Goal: Information Seeking & Learning: Understand process/instructions

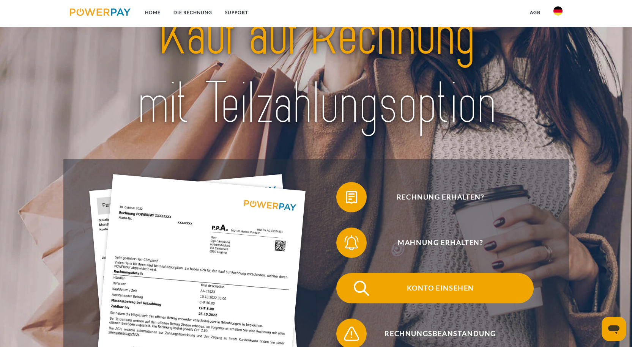
scroll to position [76, 0]
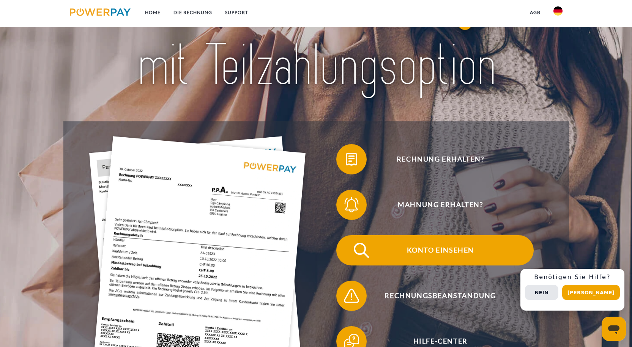
click at [451, 252] on span "Konto einsehen" at bounding box center [440, 250] width 186 height 30
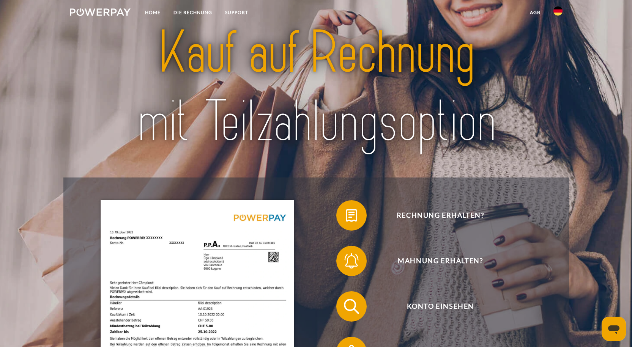
scroll to position [38, 0]
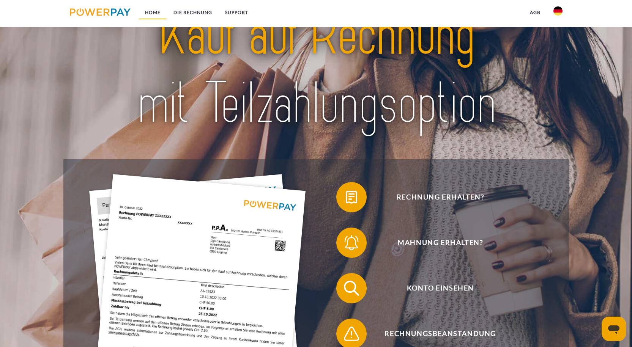
click at [157, 14] on link "Home" at bounding box center [152, 13] width 28 height 14
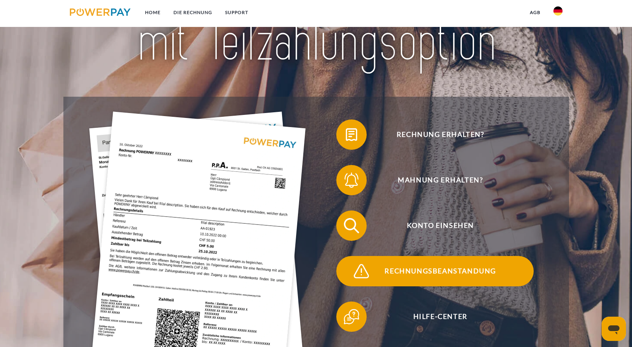
scroll to position [114, 0]
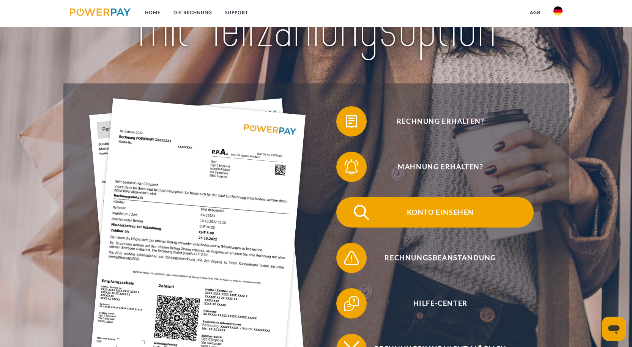
click at [449, 217] on span "Konto einsehen" at bounding box center [440, 212] width 186 height 30
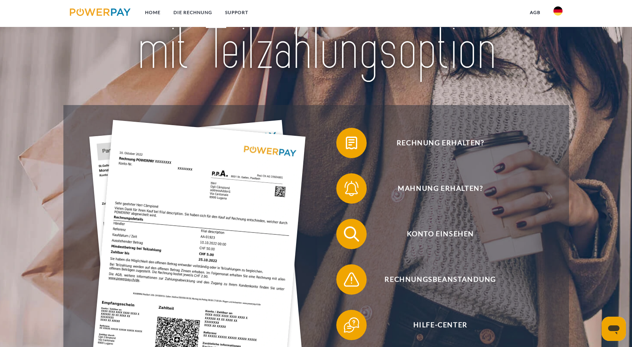
scroll to position [38, 0]
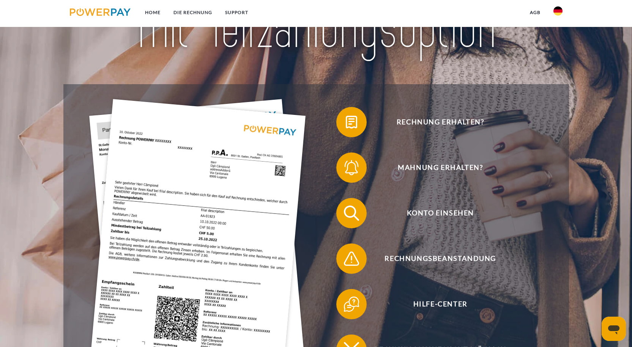
scroll to position [114, 0]
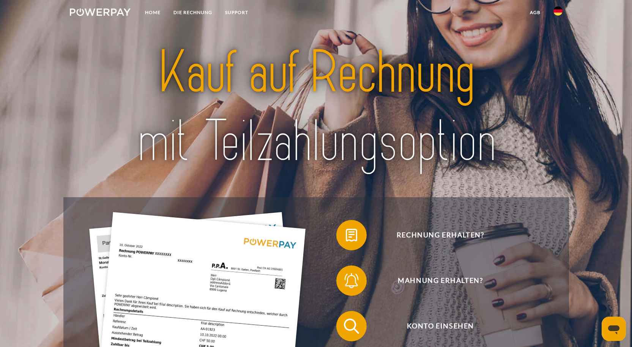
click at [557, 12] on img at bounding box center [557, 10] width 9 height 9
click at [151, 11] on link "Home" at bounding box center [152, 13] width 28 height 14
click at [195, 12] on link "DIE RECHNUNG" at bounding box center [193, 13] width 52 height 14
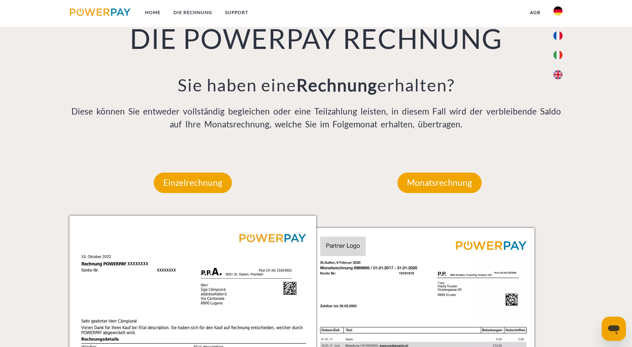
scroll to position [596, 0]
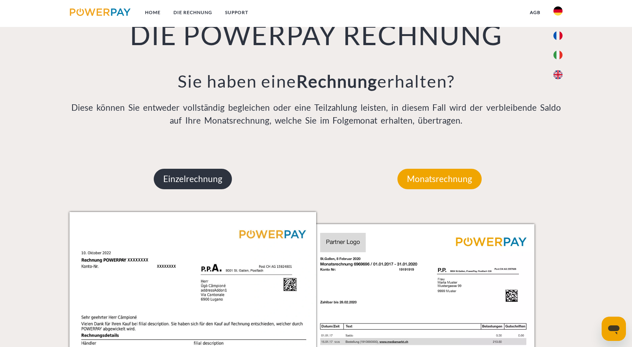
click at [209, 177] on p "Einzelrechnung" at bounding box center [193, 179] width 78 height 20
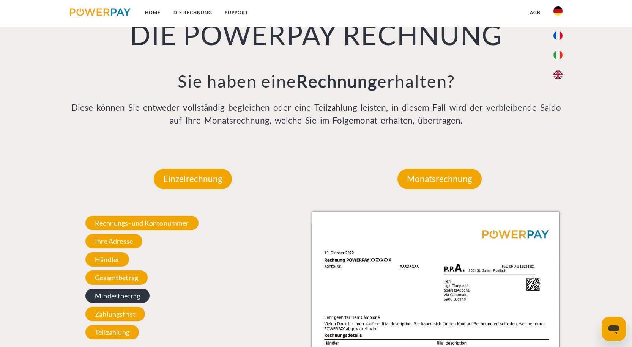
click at [127, 299] on span "Mindestbetrag" at bounding box center [117, 296] width 64 height 14
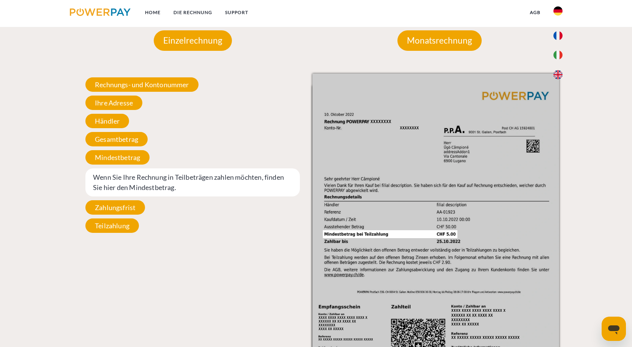
scroll to position [747, 0]
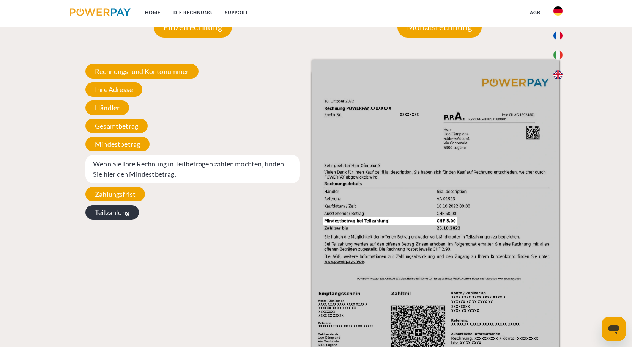
click at [110, 215] on span "Teilzahlung" at bounding box center [111, 212] width 53 height 14
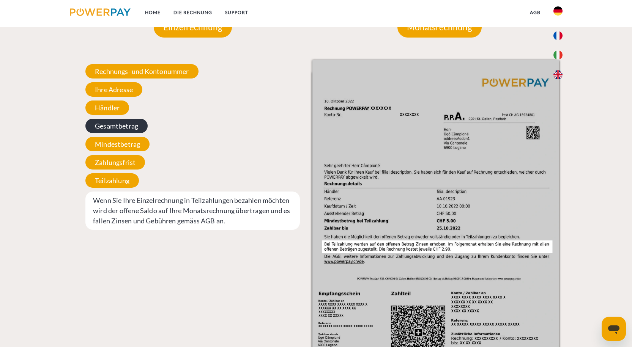
click at [119, 125] on span "Gesamtbetrag" at bounding box center [116, 126] width 62 height 14
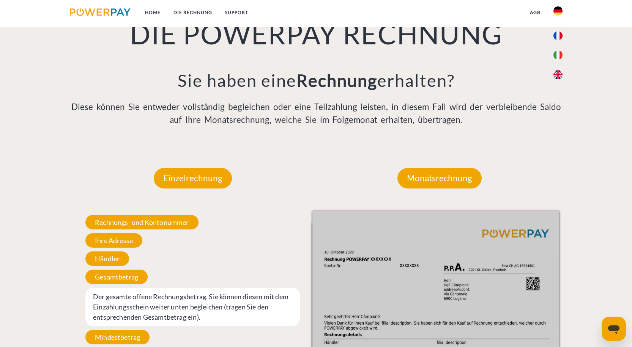
scroll to position [596, 0]
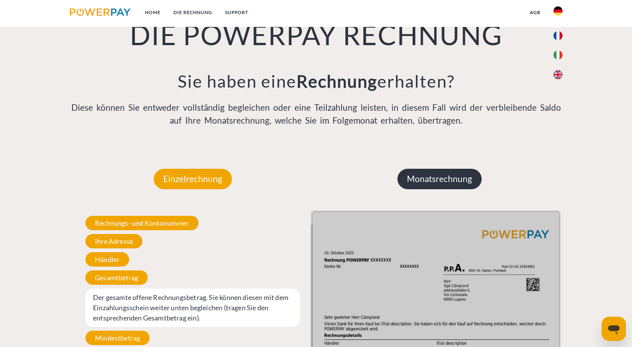
click at [448, 182] on p "Monatsrechnung" at bounding box center [439, 179] width 84 height 20
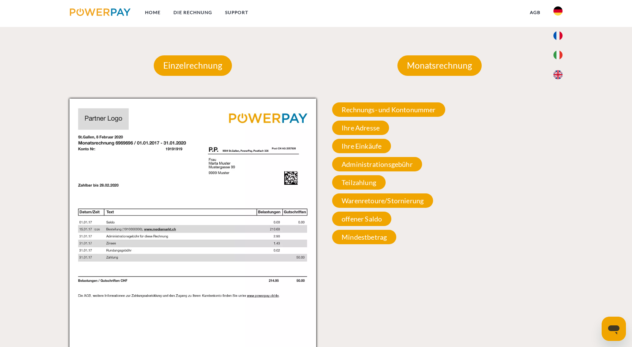
scroll to position [710, 0]
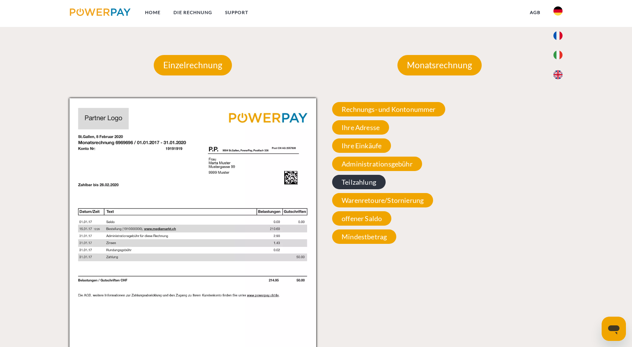
click at [359, 186] on span "Teilzahlung" at bounding box center [358, 182] width 53 height 14
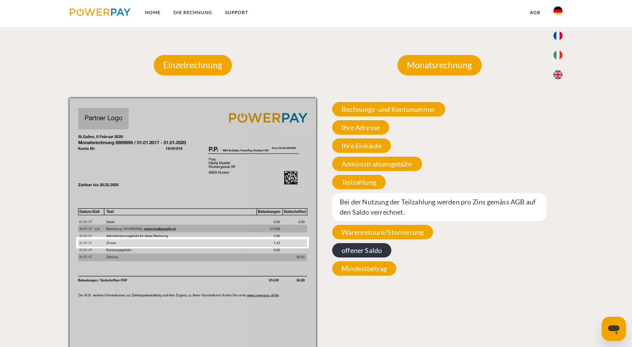
click at [367, 246] on span "offener Saldo" at bounding box center [361, 250] width 59 height 14
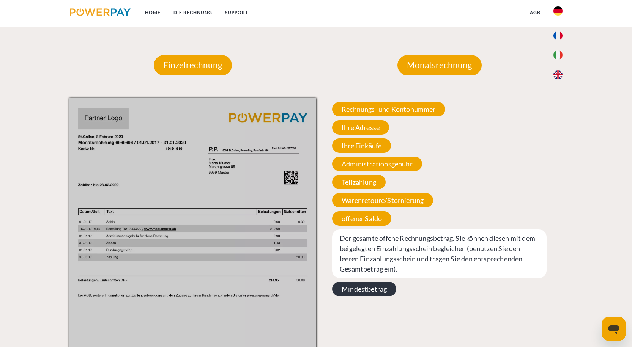
click at [354, 291] on span "Mindestbetrag" at bounding box center [364, 289] width 64 height 14
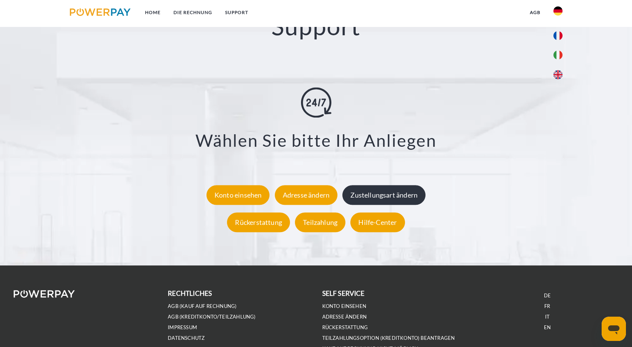
scroll to position [1393, 0]
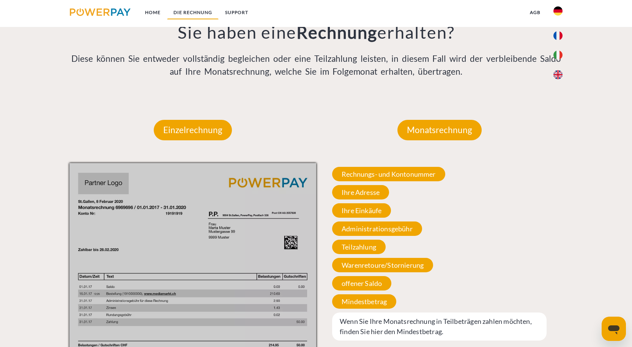
click at [187, 11] on link "DIE RECHNUNG" at bounding box center [193, 13] width 52 height 14
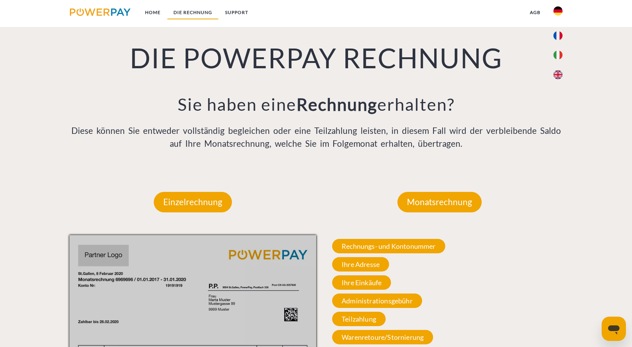
scroll to position [558, 0]
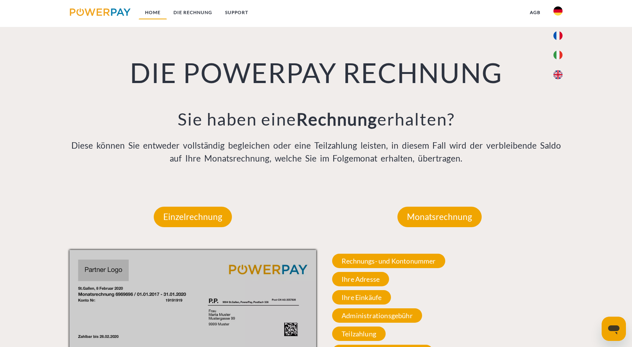
click at [157, 8] on link "Home" at bounding box center [152, 13] width 28 height 14
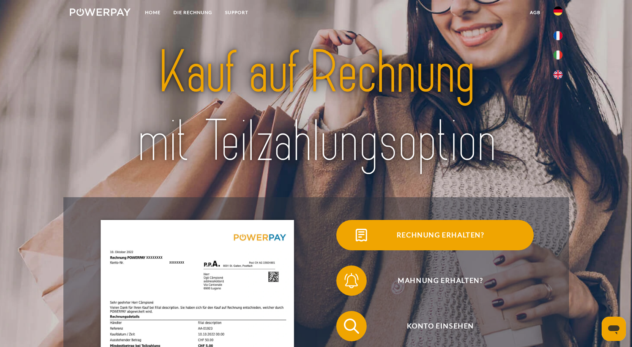
click at [444, 237] on span "Rechnung erhalten?" at bounding box center [440, 235] width 186 height 30
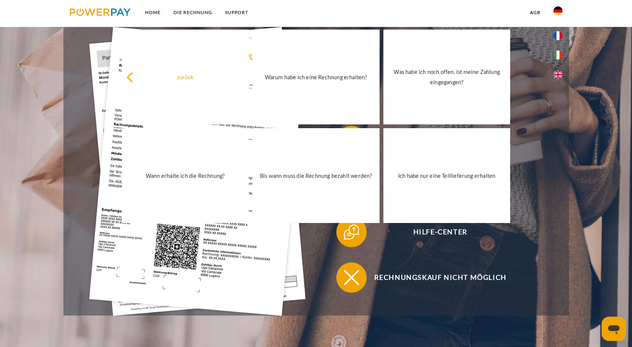
scroll to position [190, 0]
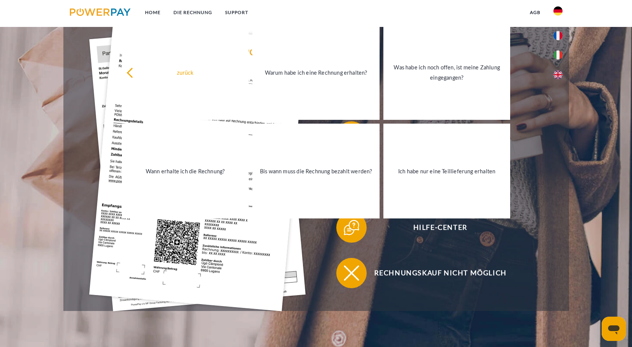
click at [507, 255] on div "Rechnungskauf nicht möglich" at bounding box center [435, 273] width 238 height 46
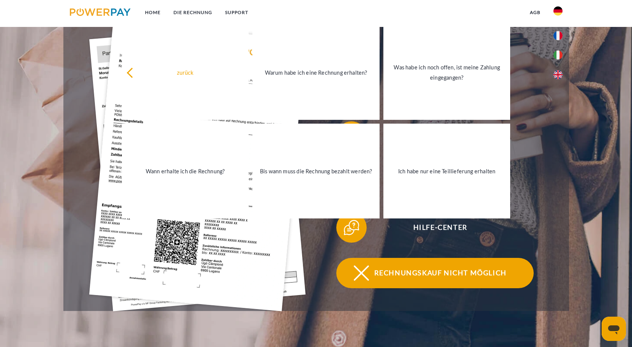
click at [485, 272] on span "Rechnungskauf nicht möglich" at bounding box center [440, 273] width 186 height 30
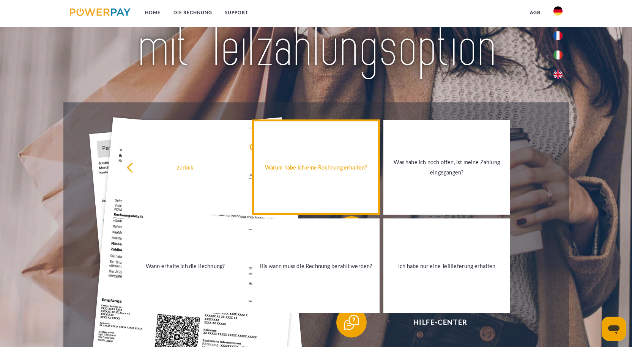
scroll to position [114, 0]
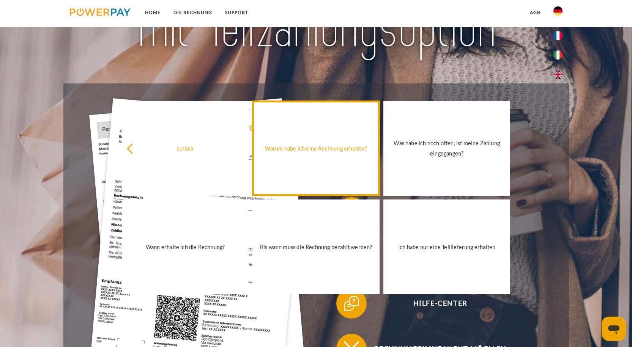
click at [354, 151] on div "Warum habe ich eine Rechnung erhalten?" at bounding box center [316, 148] width 118 height 10
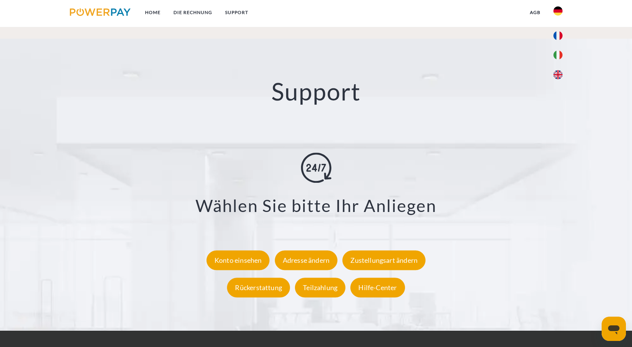
scroll to position [1328, 0]
